Goal: Task Accomplishment & Management: Manage account settings

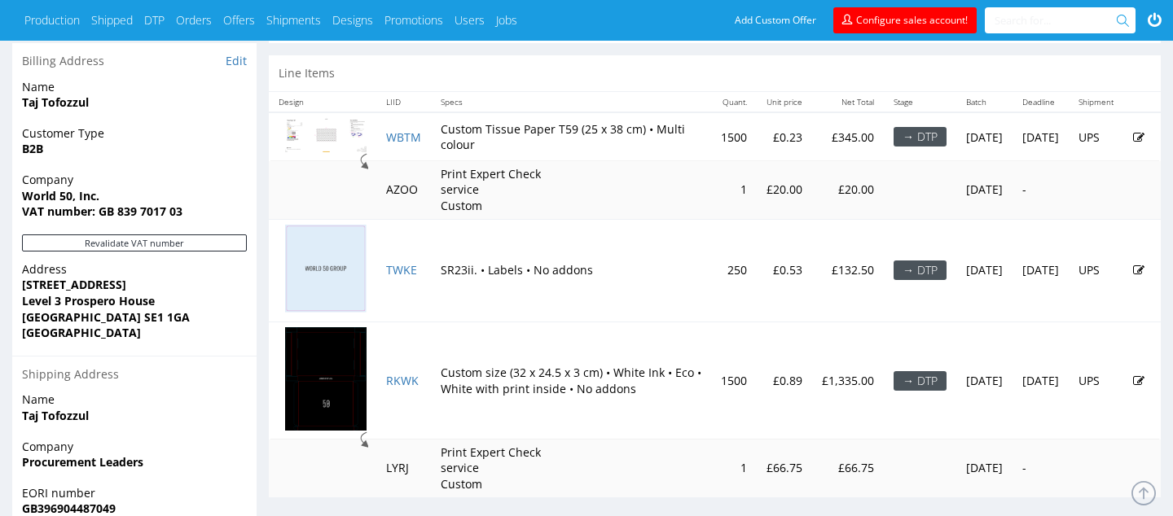
scroll to position [849, 0]
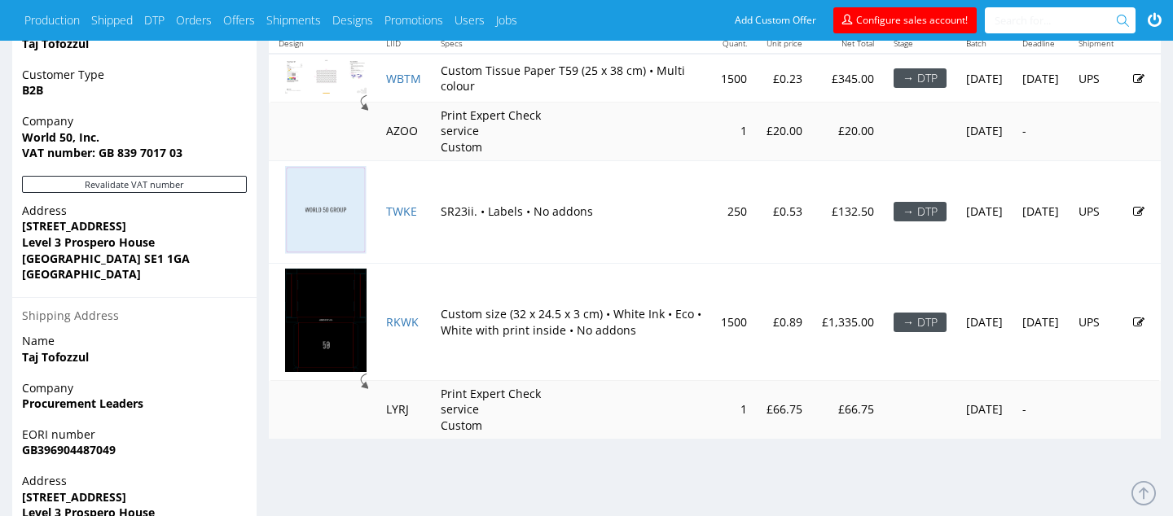
click at [494, 301] on td "Custom size (32 x 24.5 x 3 cm) • White Ink • Eco • White with print inside • No…" at bounding box center [571, 321] width 280 height 117
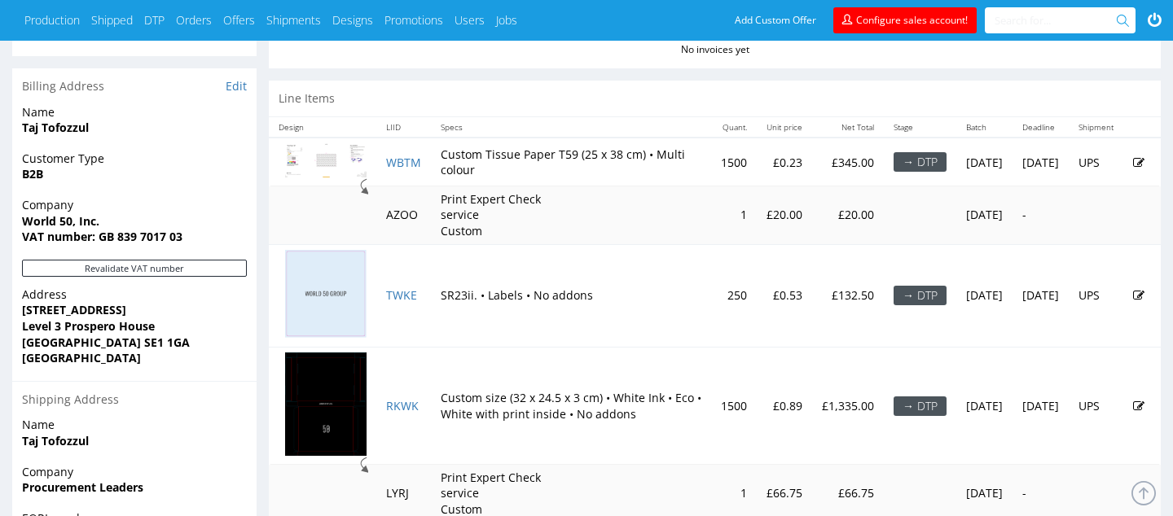
scroll to position [748, 0]
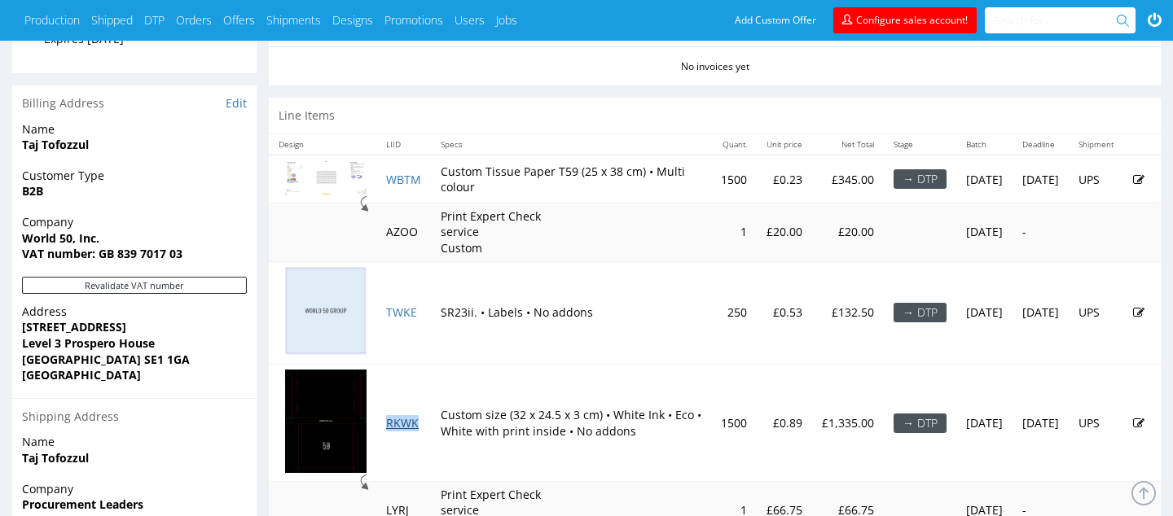
click at [408, 421] on link "RKWK" at bounding box center [402, 422] width 33 height 15
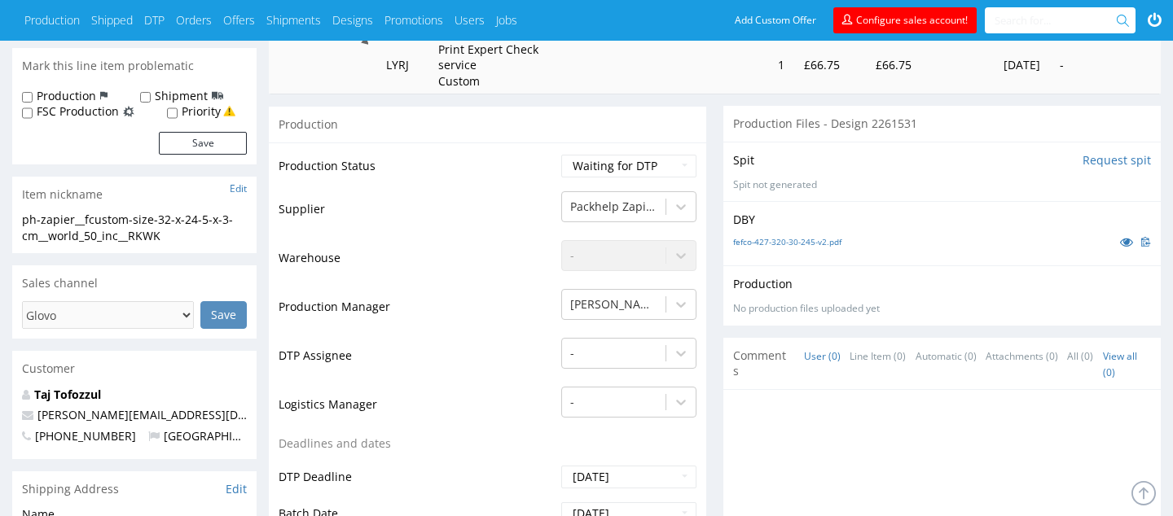
scroll to position [203, 0]
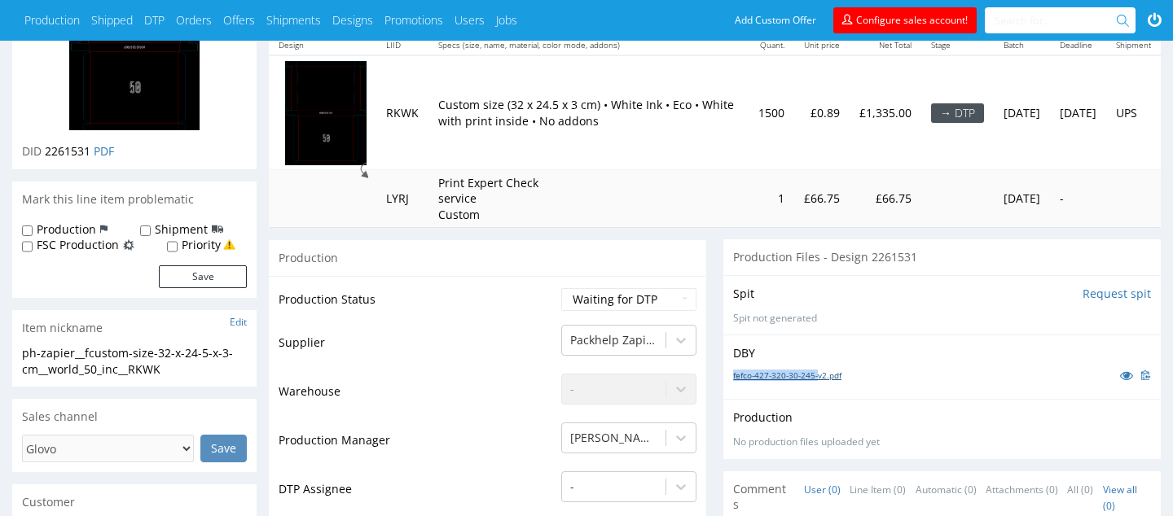
drag, startPoint x: 731, startPoint y: 374, endPoint x: 829, endPoint y: 376, distance: 98.6
click at [829, 376] on div "DBY fefco-427-320-30-245-v2.pdf" at bounding box center [941, 367] width 437 height 64
copy link "fefco-427-320-30-245-"
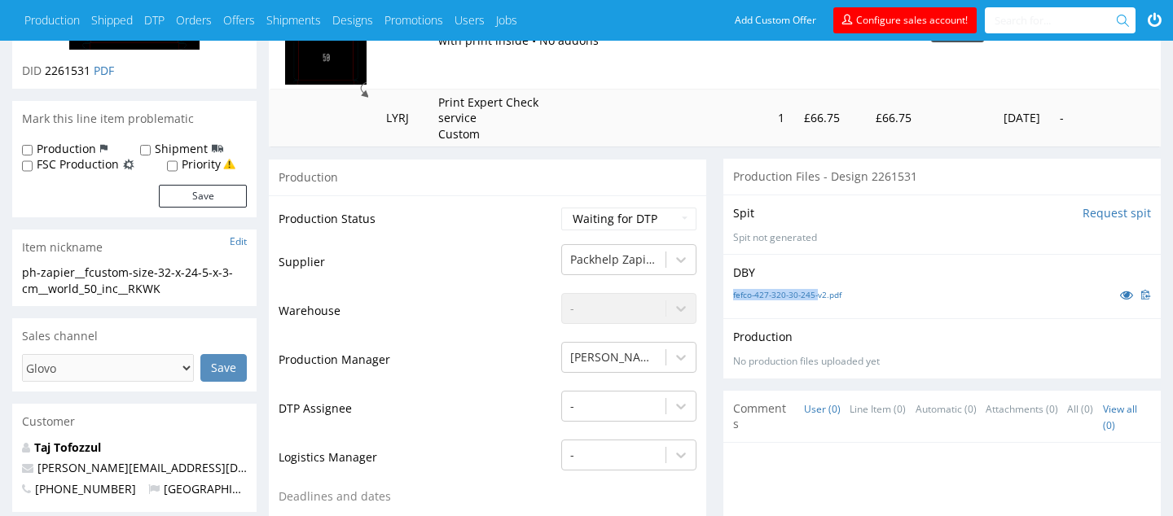
scroll to position [519, 0]
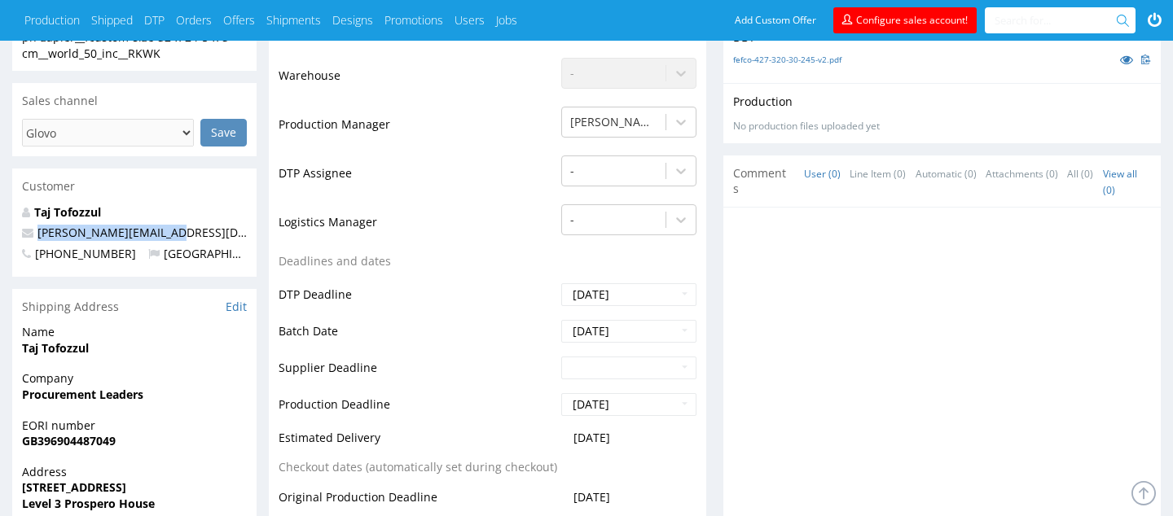
drag, startPoint x: 197, startPoint y: 235, endPoint x: 33, endPoint y: 235, distance: 163.7
click at [33, 235] on p "[PERSON_NAME][EMAIL_ADDRESS][DOMAIN_NAME]" at bounding box center [134, 233] width 225 height 16
copy link "[PERSON_NAME][EMAIL_ADDRESS][DOMAIN_NAME]"
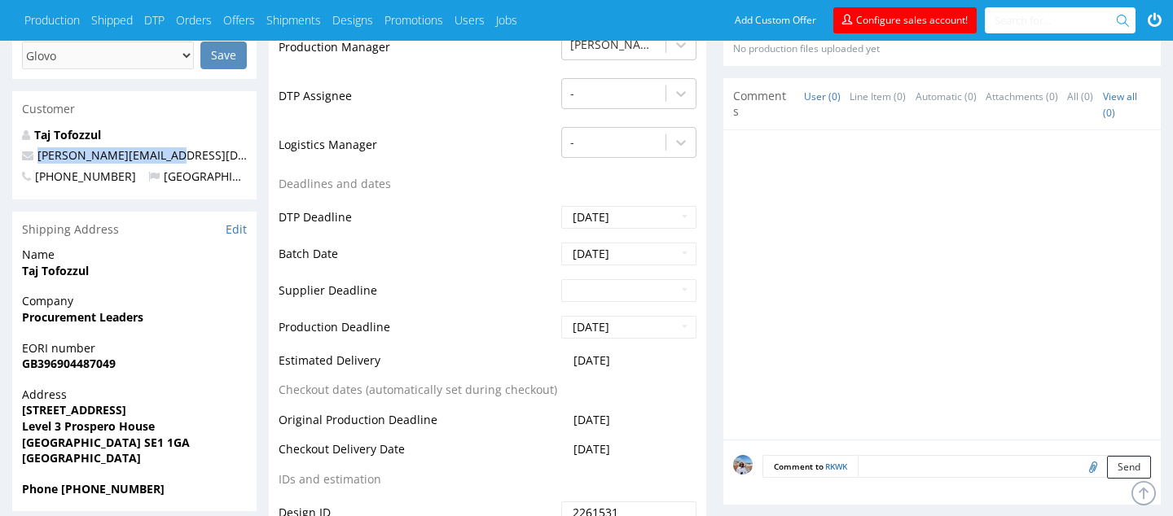
scroll to position [608, 0]
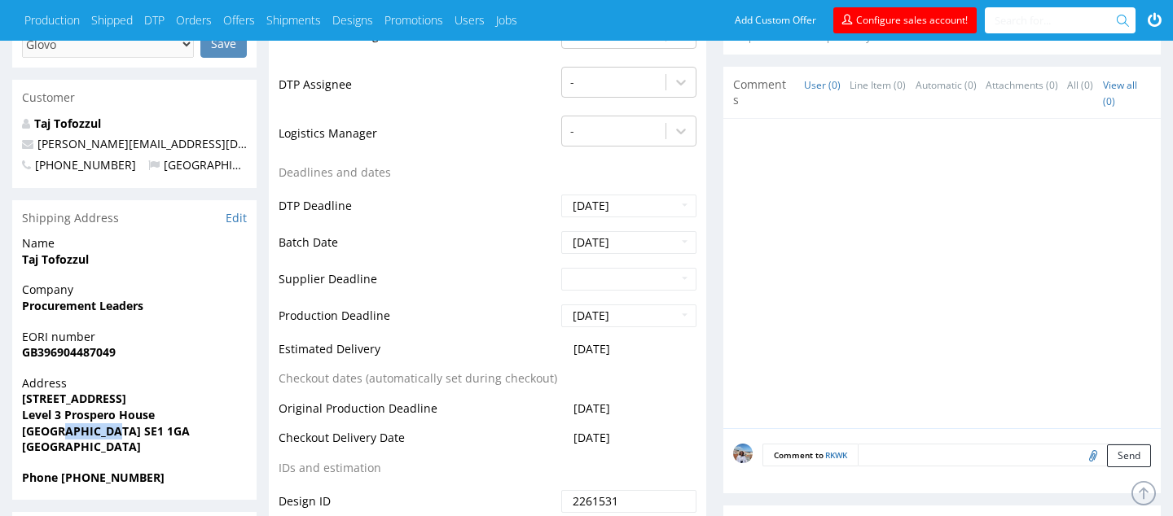
drag, startPoint x: 64, startPoint y: 430, endPoint x: 168, endPoint y: 431, distance: 103.5
click at [168, 431] on span "[GEOGRAPHIC_DATA] SE1 1GA" at bounding box center [134, 432] width 225 height 16
copy strong "SE1 1GA"
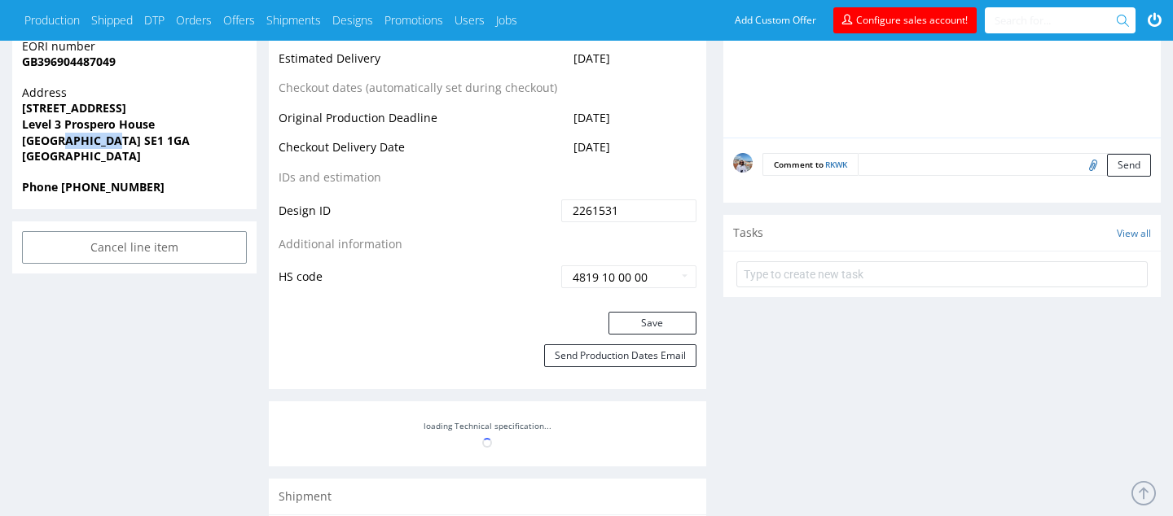
scroll to position [1239, 0]
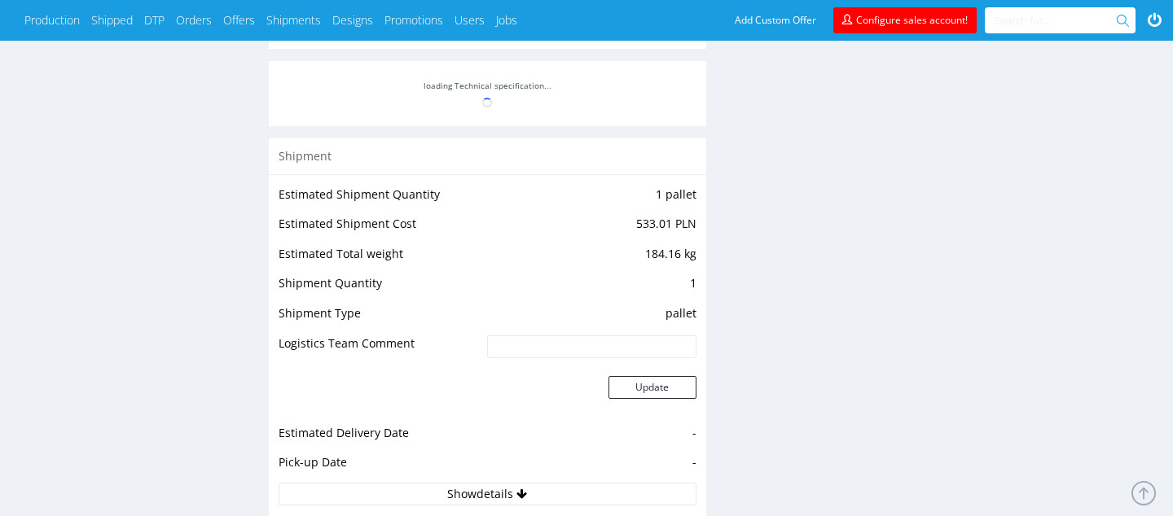
click at [516, 86] on div at bounding box center [487, 93] width 437 height 65
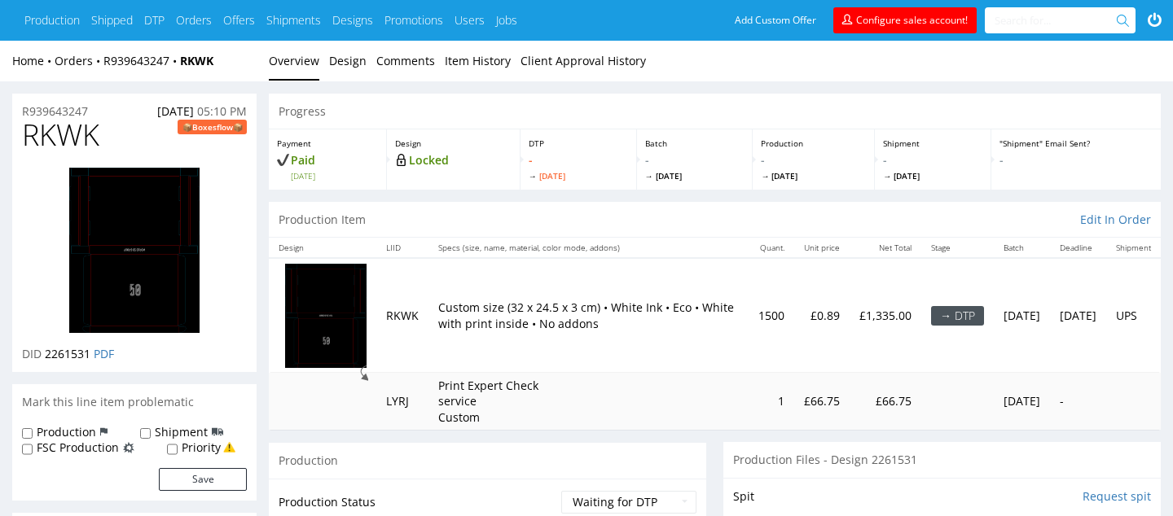
scroll to position [219, 0]
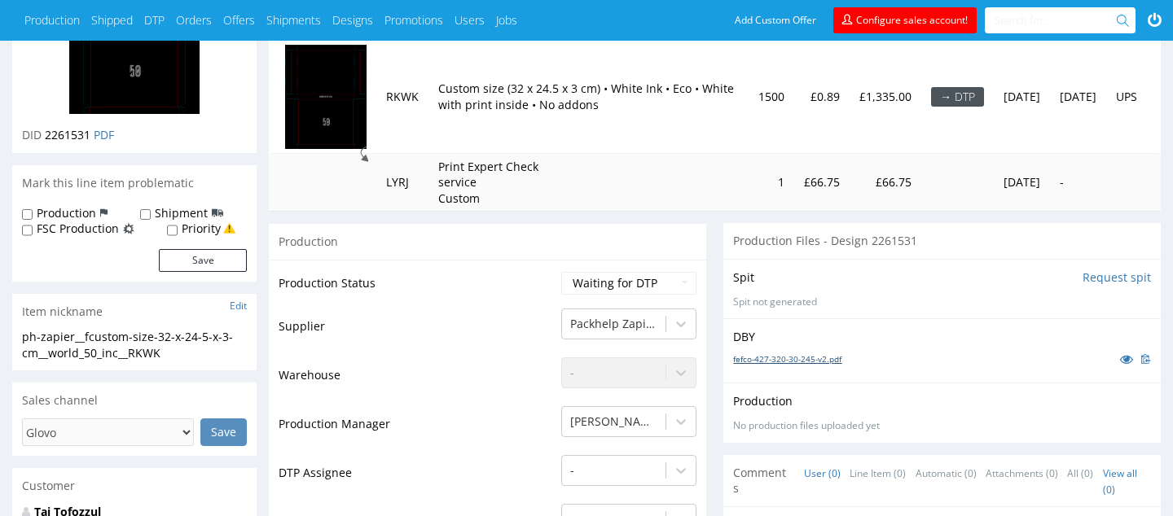
click at [799, 359] on link "fefco-427-320-30-245-v2.pdf" at bounding box center [787, 359] width 108 height 11
drag, startPoint x: 386, startPoint y: 99, endPoint x: 424, endPoint y: 99, distance: 38.3
click at [424, 99] on td "RKWK" at bounding box center [402, 96] width 52 height 114
copy td "RKWK"
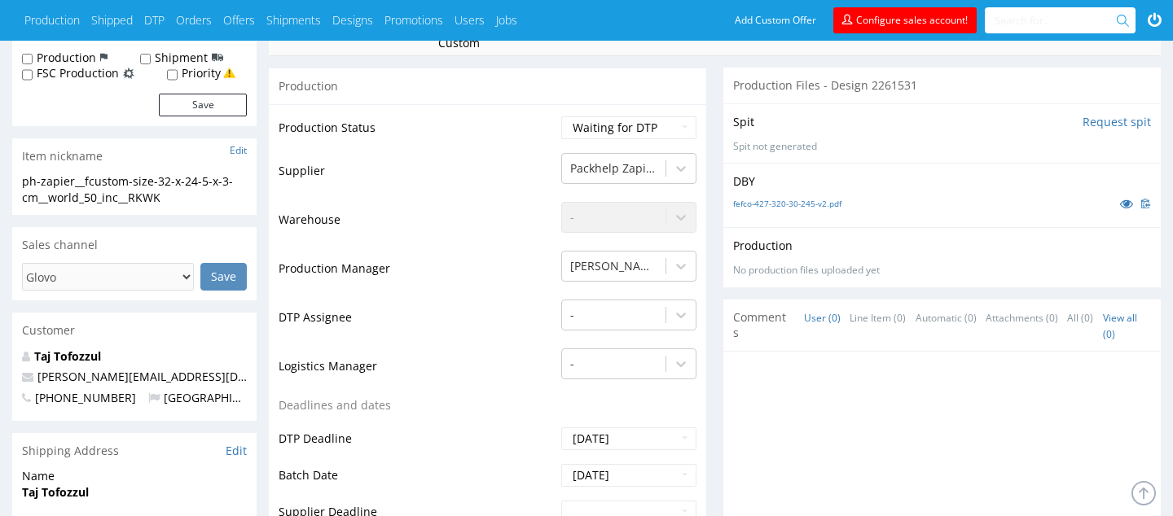
scroll to position [128, 0]
